Goal: Information Seeking & Learning: Learn about a topic

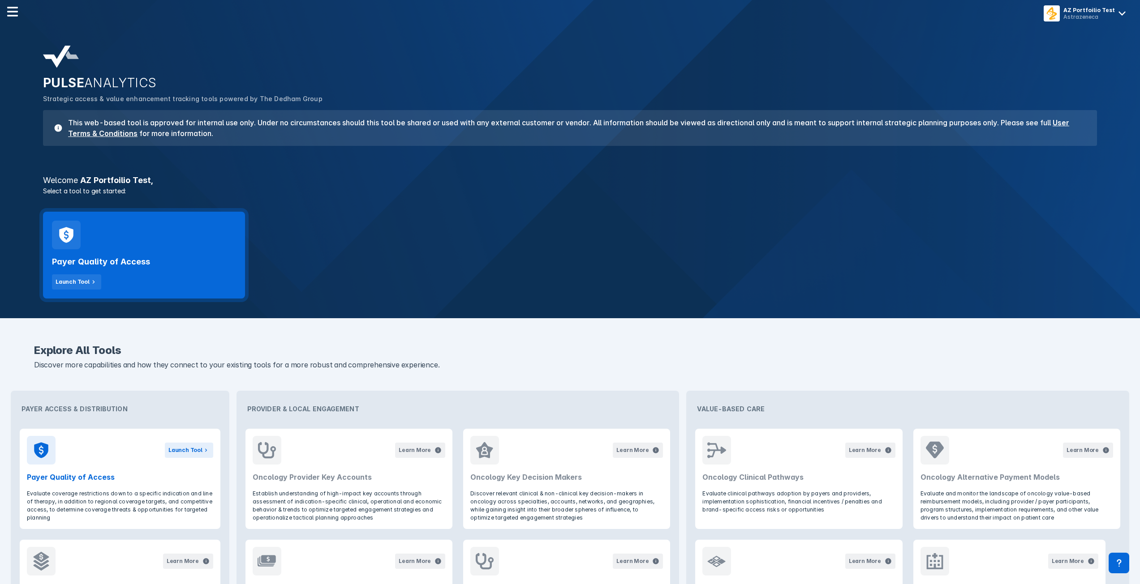
click at [126, 264] on h2 "Payer Quality of Access" at bounding box center [101, 262] width 98 height 11
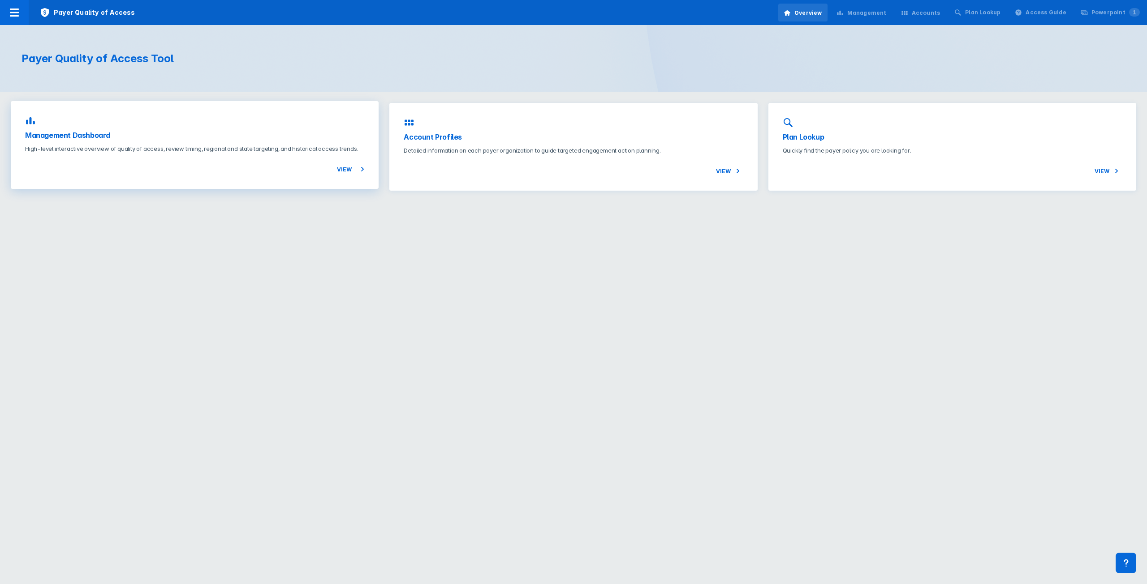
click at [263, 165] on div "View" at bounding box center [194, 163] width 339 height 21
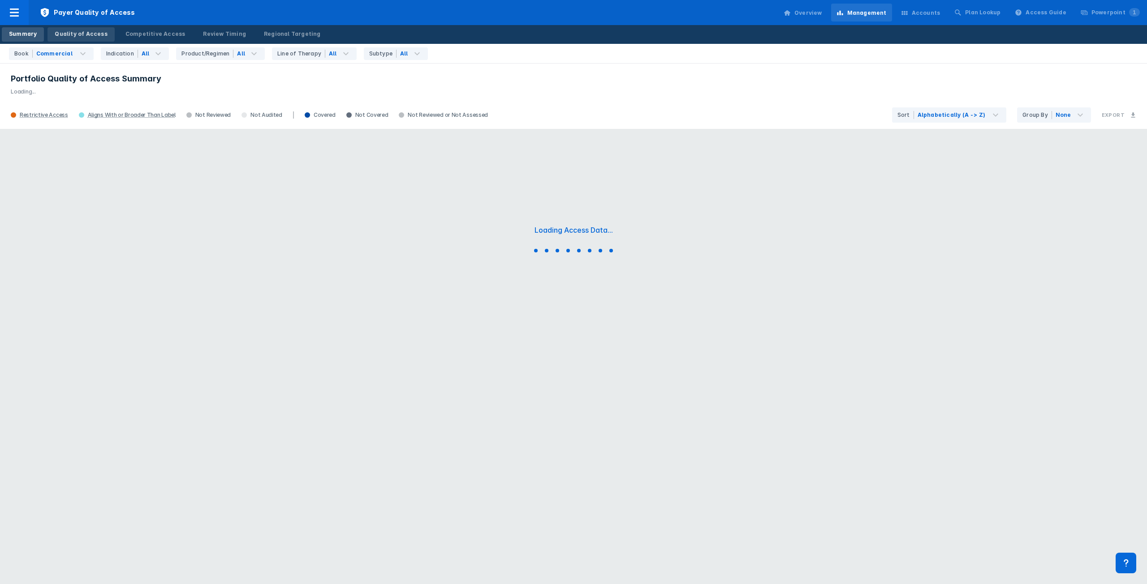
click at [79, 36] on div "Quality of Access" at bounding box center [81, 34] width 52 height 8
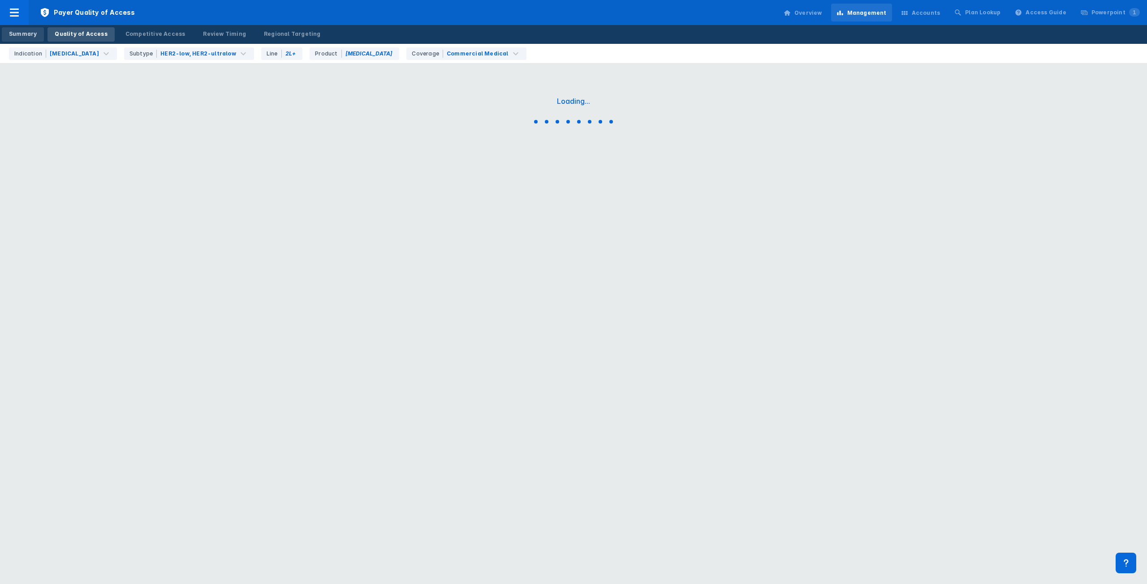
click at [29, 34] on div "Summary" at bounding box center [23, 34] width 28 height 8
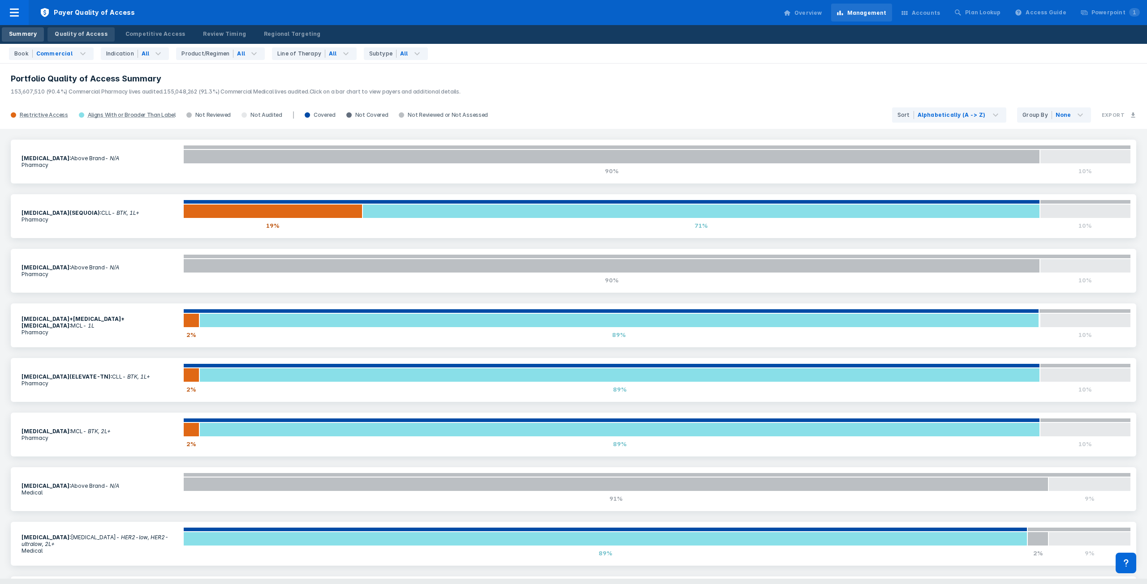
click at [63, 34] on div "Quality of Access" at bounding box center [81, 34] width 52 height 8
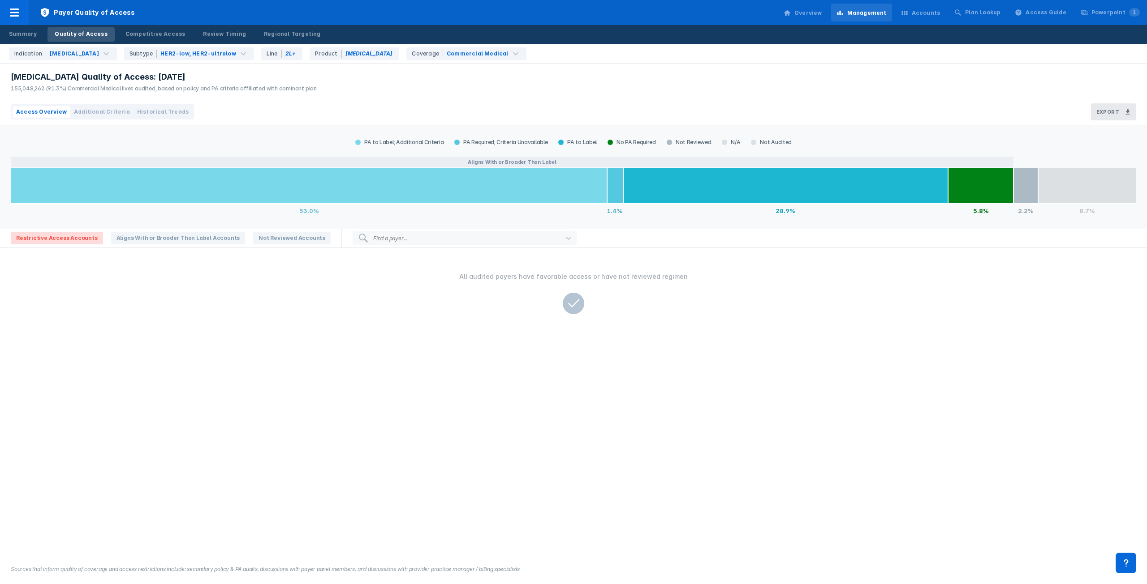
click at [113, 107] on button "Additional Criteria" at bounding box center [101, 112] width 63 height 12
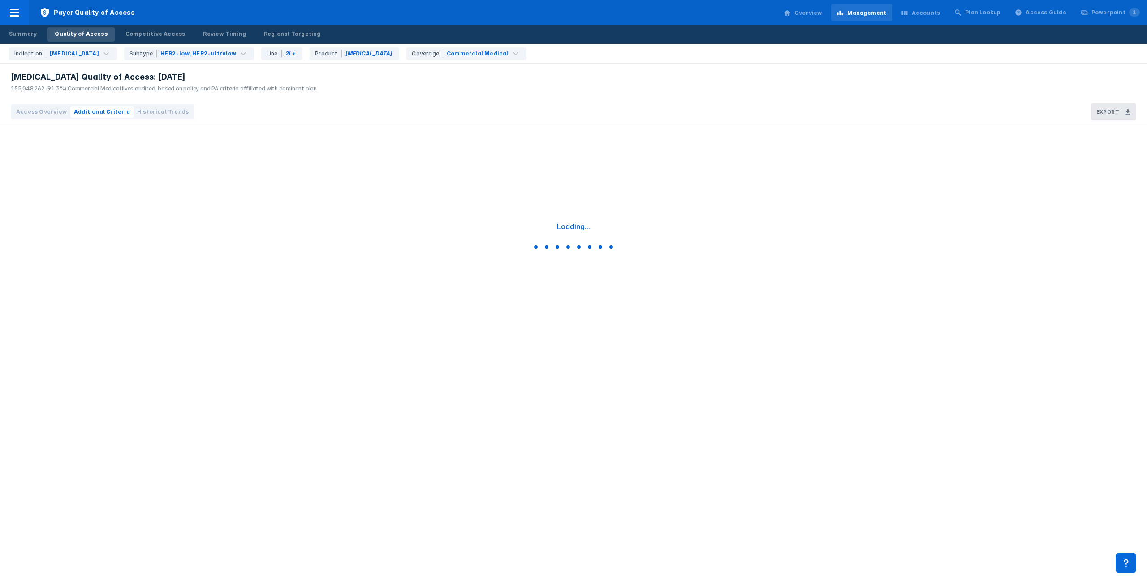
click at [139, 111] on span "Historical Trends" at bounding box center [163, 112] width 52 height 8
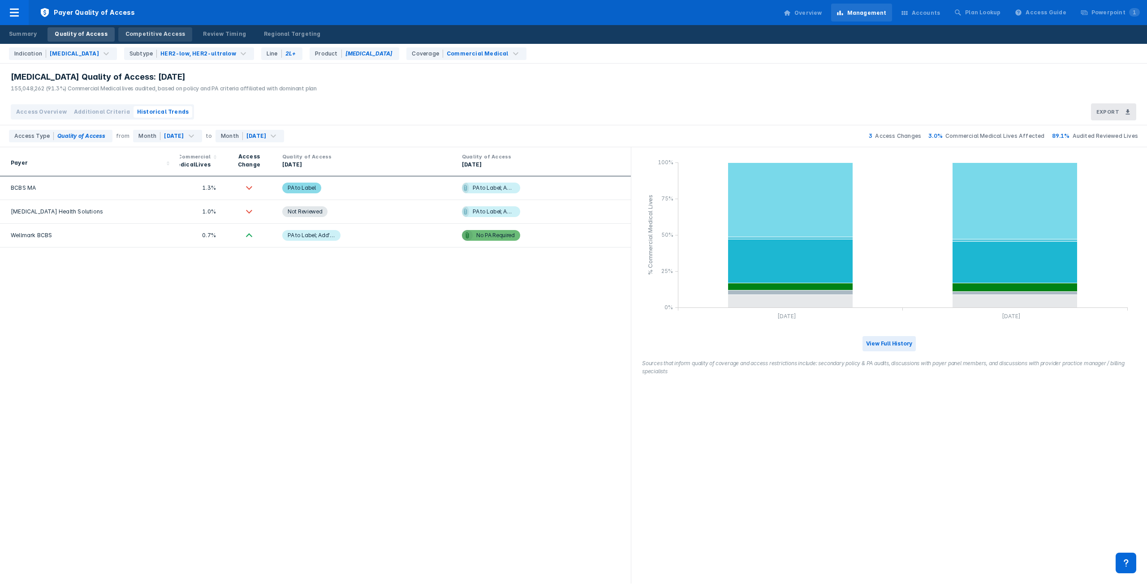
click at [156, 33] on div "Competitive Access" at bounding box center [155, 34] width 60 height 8
